Goal: Task Accomplishment & Management: Manage account settings

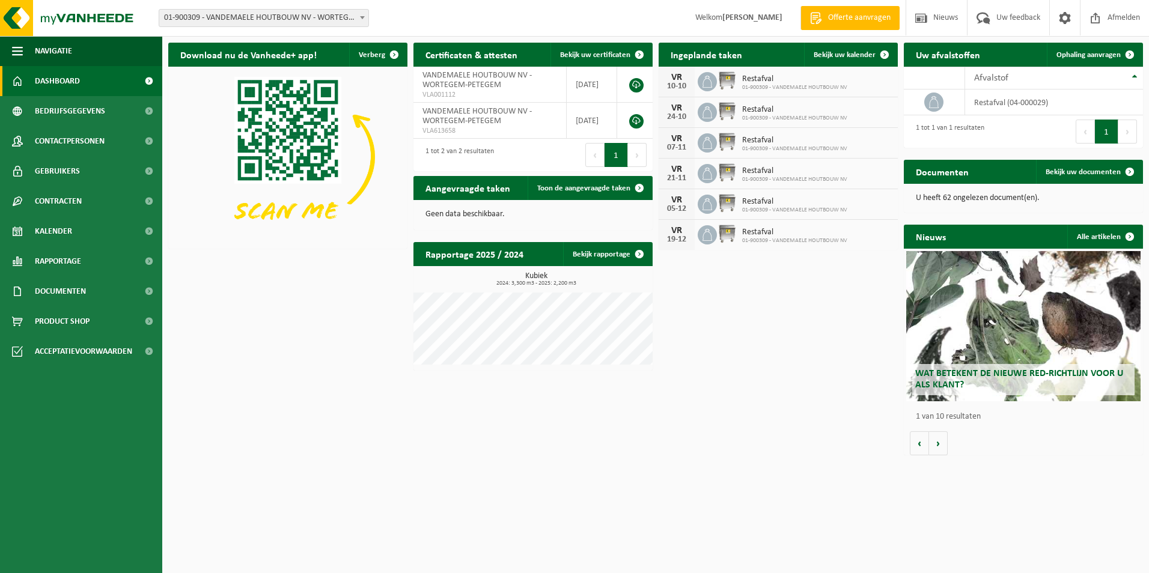
click at [817, 87] on span "01-900309 - VANDEMAELE HOUTBOUW NV" at bounding box center [794, 87] width 105 height 7
click at [843, 56] on span "Bekijk uw kalender" at bounding box center [845, 55] width 62 height 8
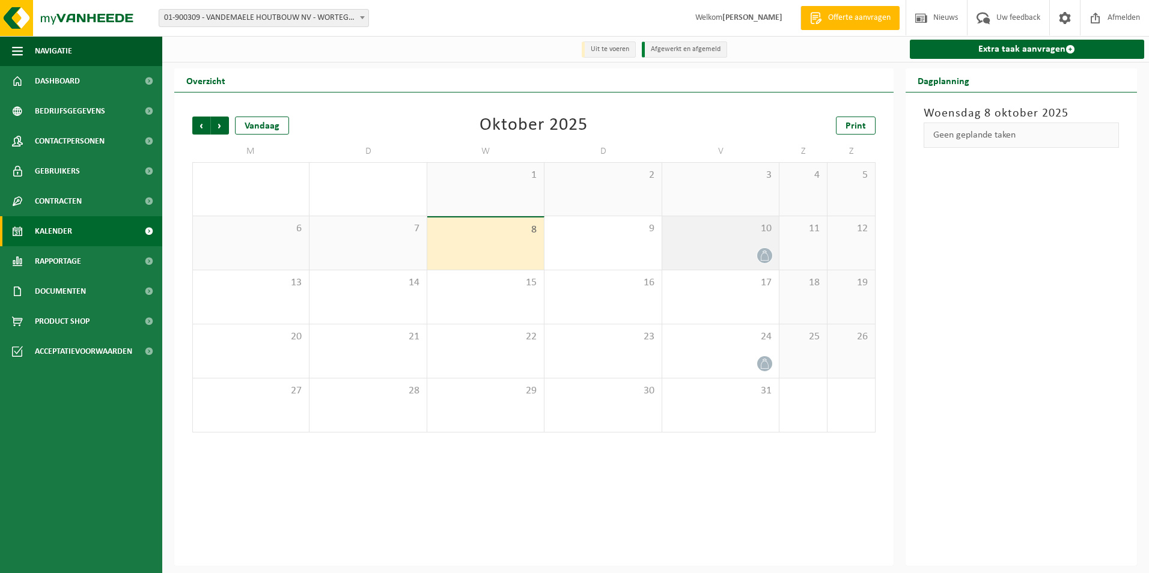
click at [730, 242] on div "10" at bounding box center [720, 242] width 117 height 53
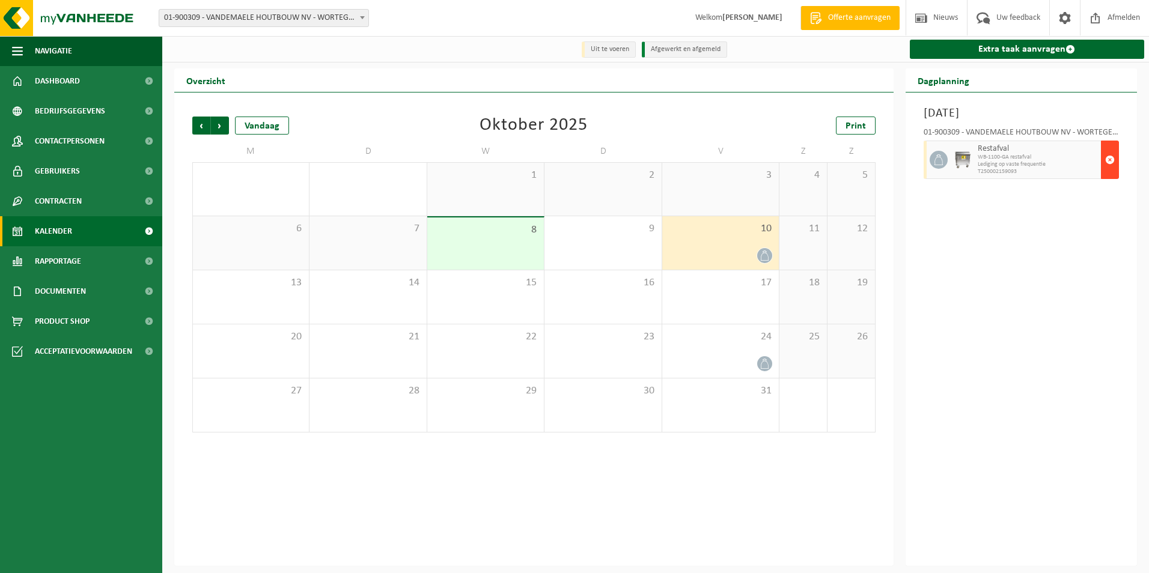
click at [1110, 158] on span "button" at bounding box center [1110, 160] width 10 height 24
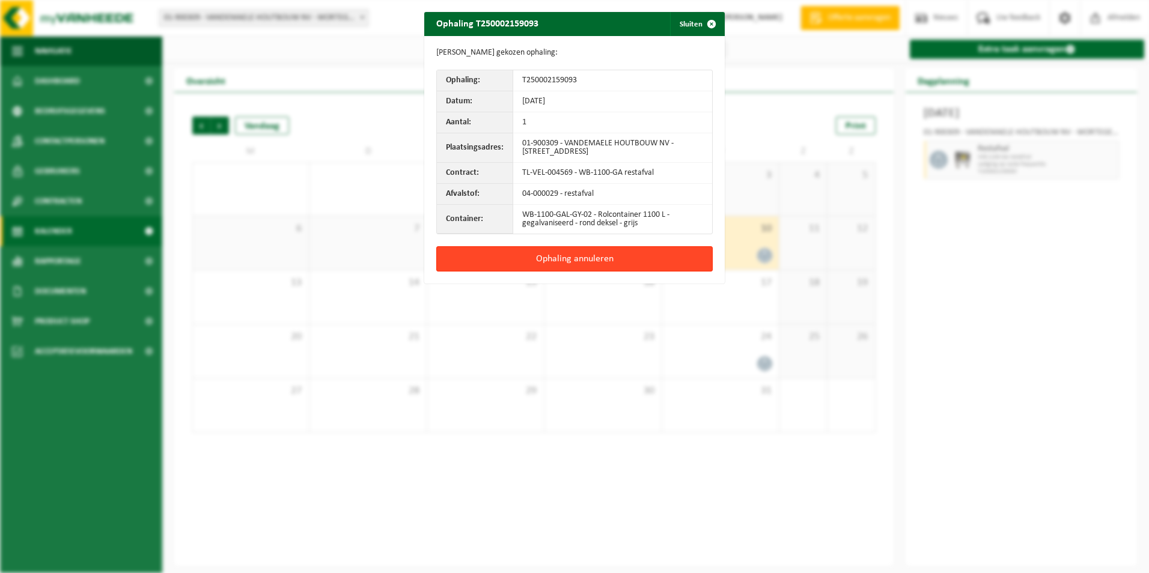
click at [507, 257] on button "Ophaling annuleren" at bounding box center [574, 258] width 277 height 25
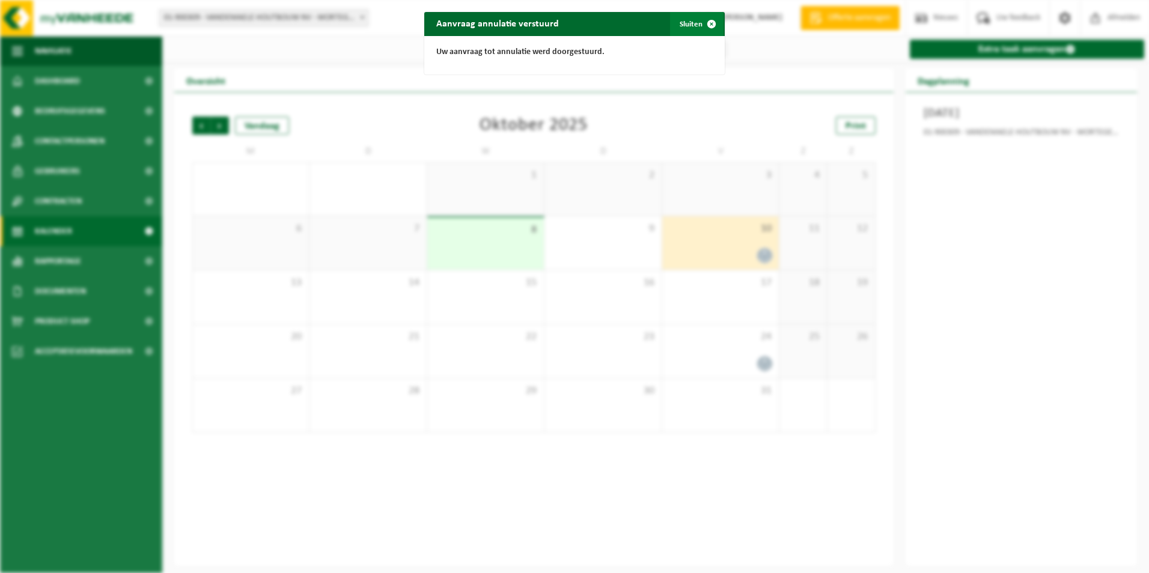
click at [683, 23] on button "Sluiten" at bounding box center [696, 24] width 53 height 24
